Goal: Find specific page/section: Locate a particular part of the current website

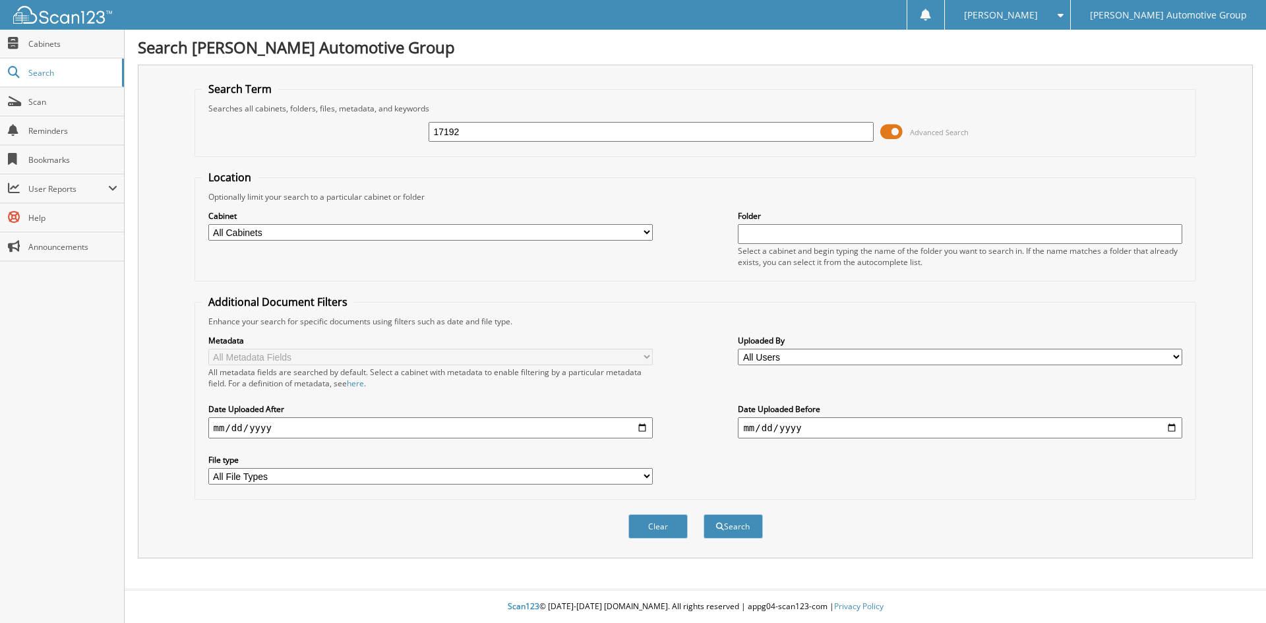
type input "17192"
click at [703, 514] on button "Search" at bounding box center [732, 526] width 59 height 24
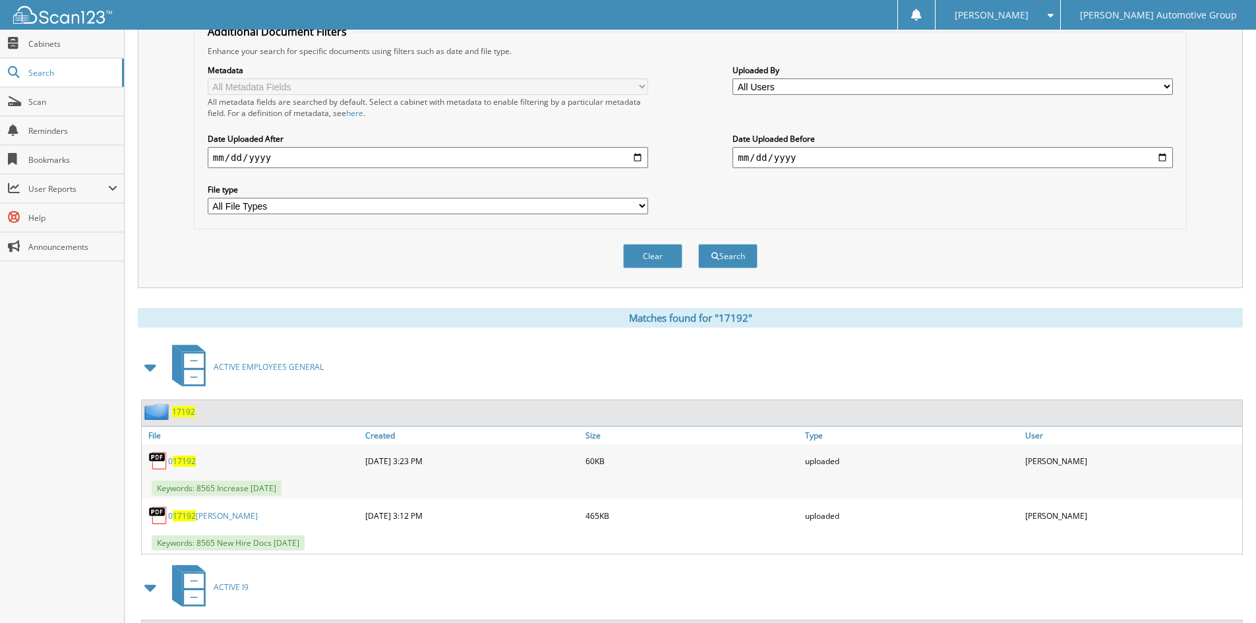
scroll to position [407, 0]
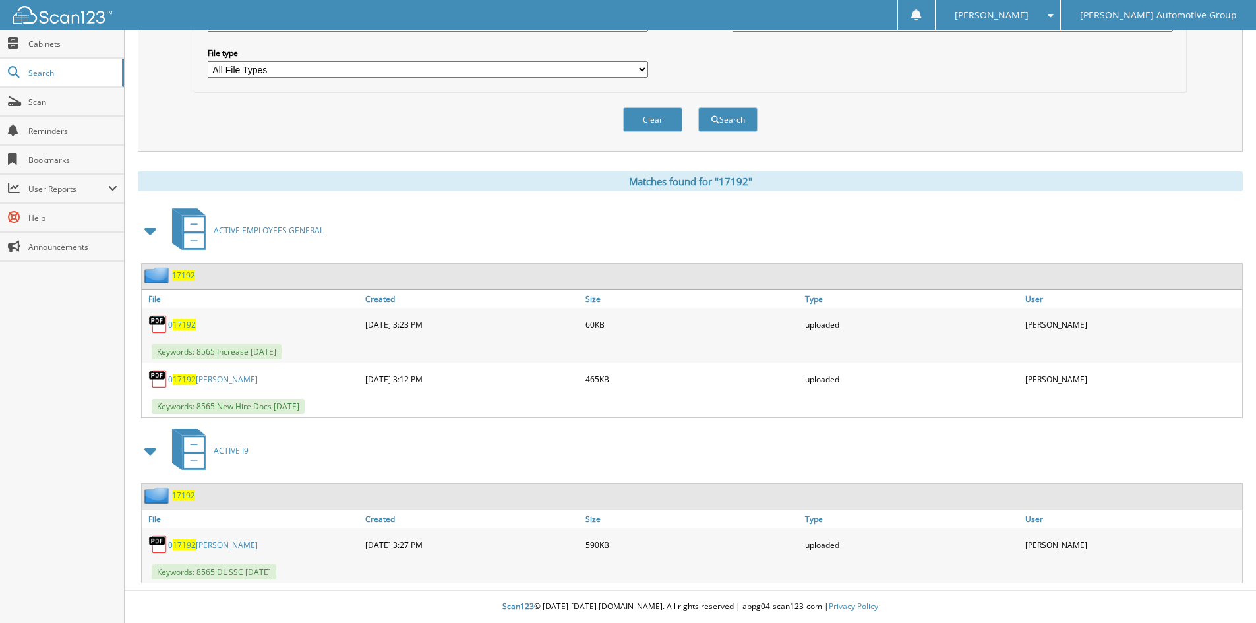
click at [192, 274] on span "17192" at bounding box center [183, 275] width 23 height 11
